Goal: Task Accomplishment & Management: Manage account settings

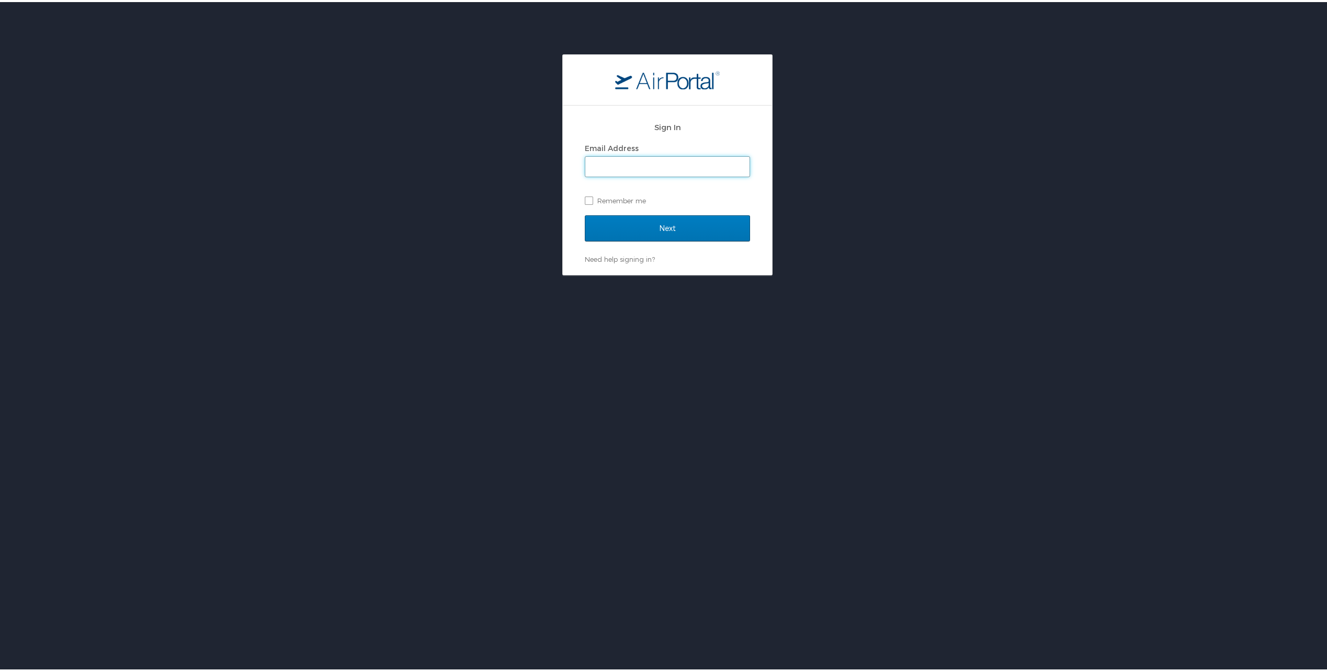
click at [651, 163] on input "Email Address" at bounding box center [667, 165] width 164 height 20
type input "ptrunnell@parsonsbehle.com"
click at [649, 226] on input "Next" at bounding box center [667, 226] width 165 height 26
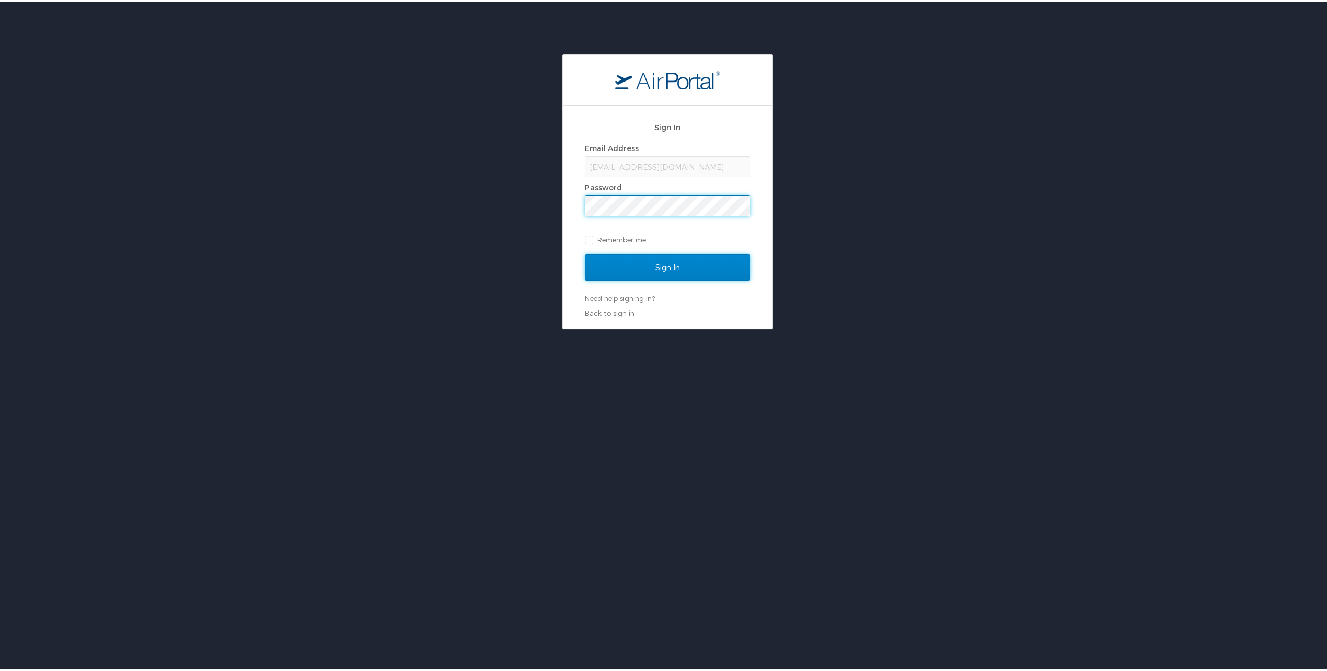
click at [654, 264] on input "Sign In" at bounding box center [667, 266] width 165 height 26
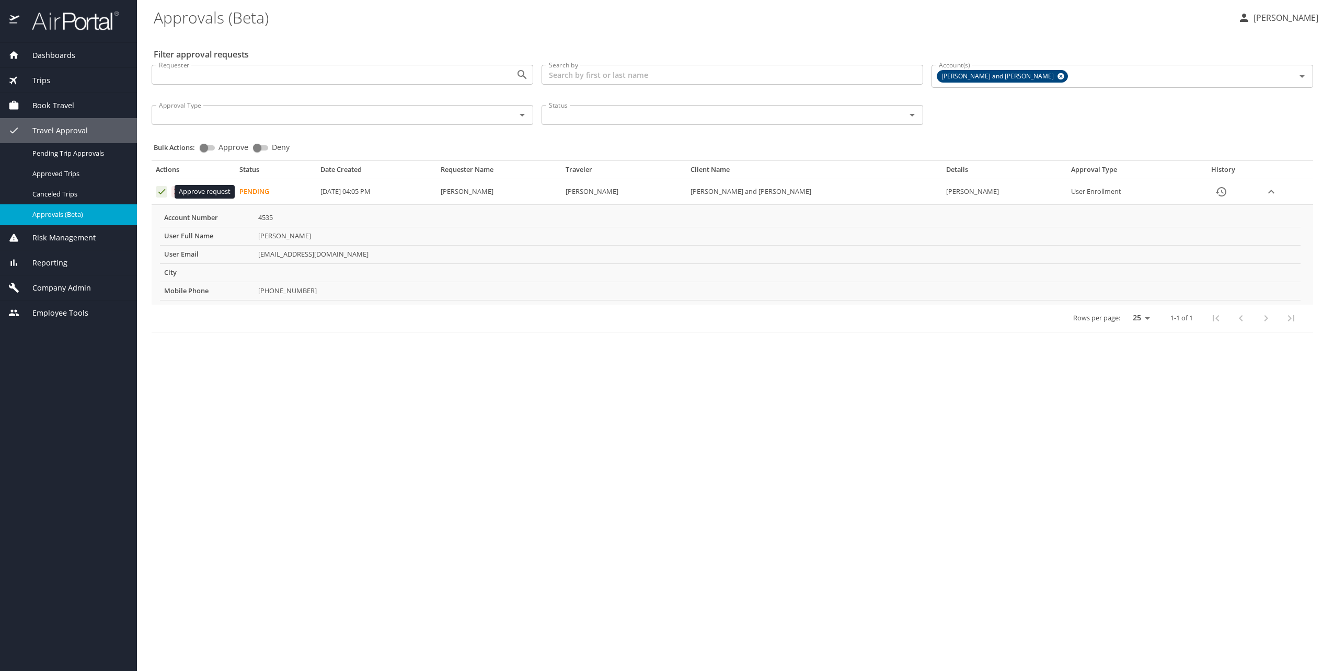
click at [164, 190] on icon "Approval table" at bounding box center [162, 192] width 10 height 10
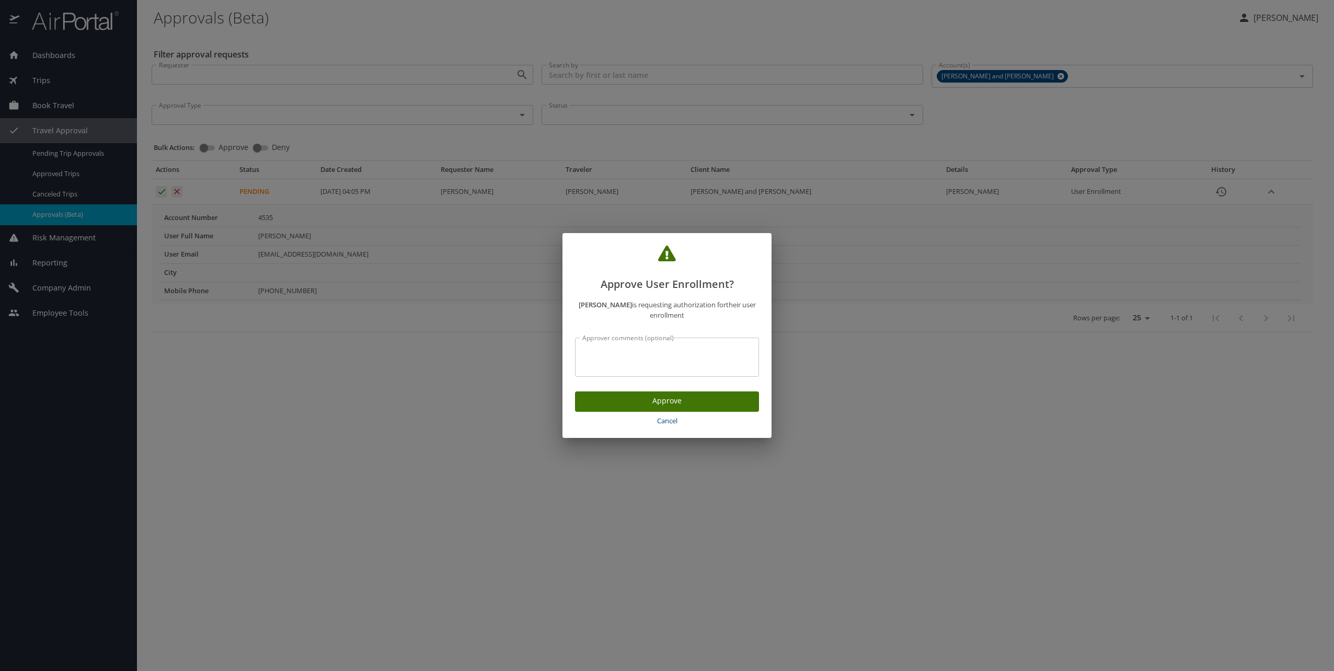
click at [744, 400] on span "Approve" at bounding box center [667, 401] width 167 height 13
